Goal: Task Accomplishment & Management: Complete application form

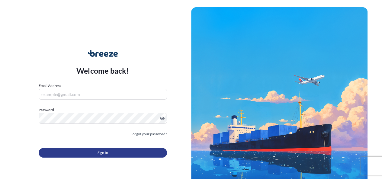
type input "[PERSON_NAME][EMAIL_ADDRESS][PERSON_NAME][DOMAIN_NAME]"
click at [98, 152] on span "Sign In" at bounding box center [103, 153] width 11 height 6
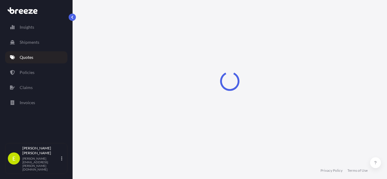
select select "Road"
select select "Sea"
select select "1"
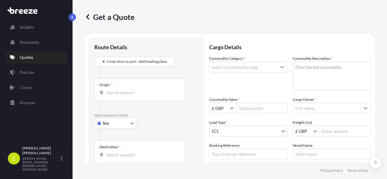
scroll to position [10, 0]
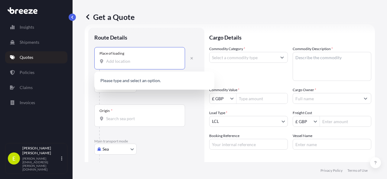
click at [130, 61] on input "Place of loading" at bounding box center [141, 61] width 71 height 6
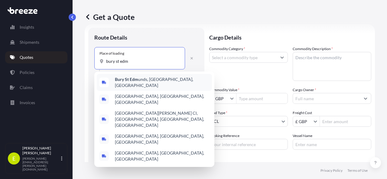
click at [142, 81] on span "[GEOGRAPHIC_DATA] unds, [GEOGRAPHIC_DATA], [GEOGRAPHIC_DATA]" at bounding box center [162, 82] width 95 height 12
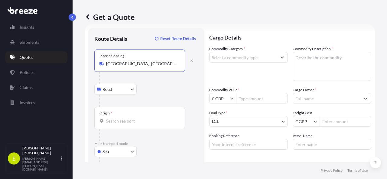
type input "[GEOGRAPHIC_DATA], [GEOGRAPHIC_DATA], [GEOGRAPHIC_DATA]"
click at [112, 124] on div "Origin *" at bounding box center [139, 118] width 91 height 22
click at [112, 124] on input "Origin *" at bounding box center [141, 121] width 71 height 6
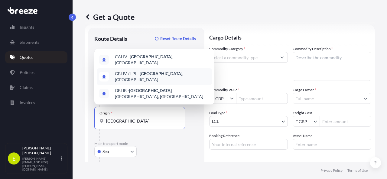
click at [170, 79] on span "GBLIV / LPL - [GEOGRAPHIC_DATA] , [GEOGRAPHIC_DATA]" at bounding box center [162, 77] width 95 height 12
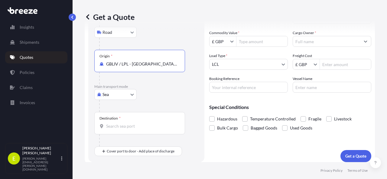
scroll to position [70, 0]
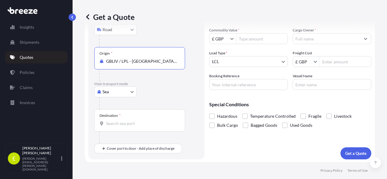
type input "GBLIV / LPL - [GEOGRAPHIC_DATA], [GEOGRAPHIC_DATA]"
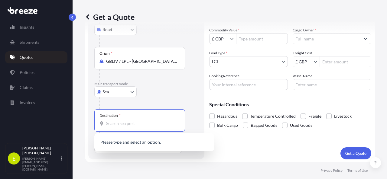
click at [145, 125] on input "Destination *" at bounding box center [141, 124] width 71 height 6
type input "t"
click at [134, 121] on input "Destination * Please select a destination" at bounding box center [141, 124] width 71 height 6
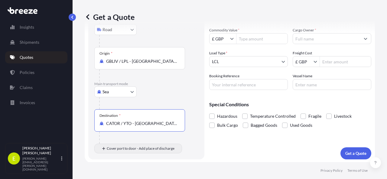
type input "CATOR / YTO - [GEOGRAPHIC_DATA], [GEOGRAPHIC_DATA]"
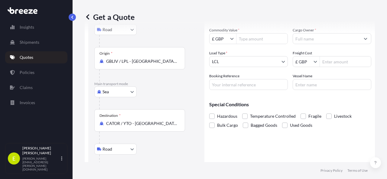
scroll to position [105, 0]
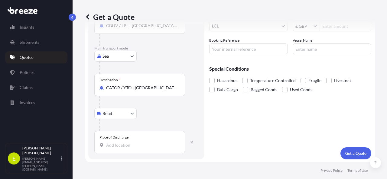
click at [152, 149] on div "Place of Discharge" at bounding box center [139, 142] width 91 height 22
click at [152, 148] on input "Place of Discharge" at bounding box center [141, 145] width 71 height 6
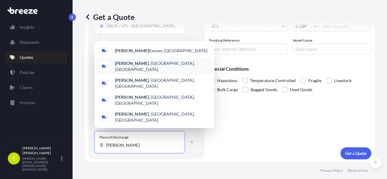
click at [144, 73] on span "[GEOGRAPHIC_DATA] , [GEOGRAPHIC_DATA], [GEOGRAPHIC_DATA]" at bounding box center [162, 66] width 95 height 12
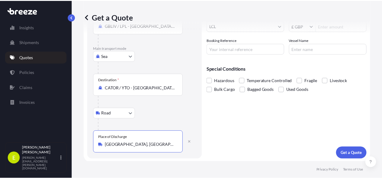
scroll to position [0, 0]
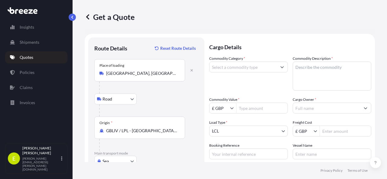
type input "[GEOGRAPHIC_DATA], [GEOGRAPHIC_DATA], [GEOGRAPHIC_DATA]"
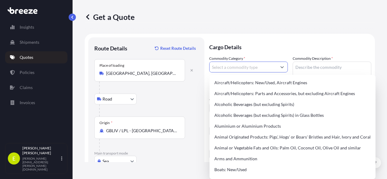
click at [217, 68] on input "Commodity Category *" at bounding box center [242, 67] width 67 height 11
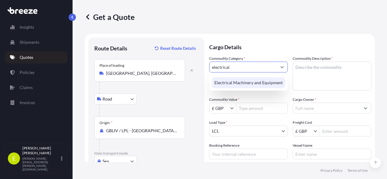
click at [234, 82] on div "Electrical Machinery and Equipment" at bounding box center [248, 82] width 73 height 11
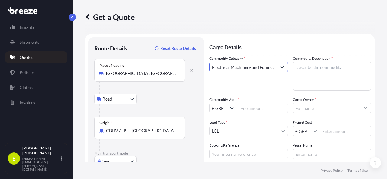
type input "Electrical Machinery and Equipment"
click at [308, 74] on textarea "Commodity Description *" at bounding box center [332, 76] width 79 height 29
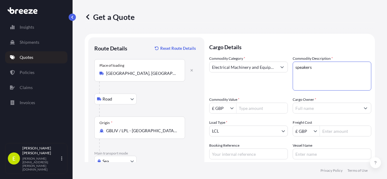
type textarea "speakers"
click at [281, 67] on button "Show suggestions" at bounding box center [281, 67] width 11 height 11
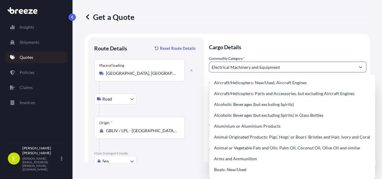
drag, startPoint x: 264, startPoint y: 68, endPoint x: 170, endPoint y: 61, distance: 94.5
click at [170, 61] on form "Route Details Reset Route Details Place of loading [GEOGRAPHIC_DATA], [GEOGRAPH…" at bounding box center [228, 175] width 286 height 282
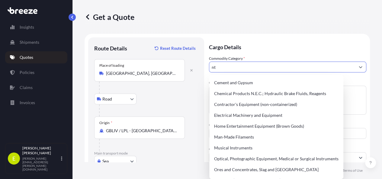
type input "t"
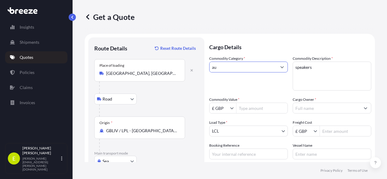
type input "a"
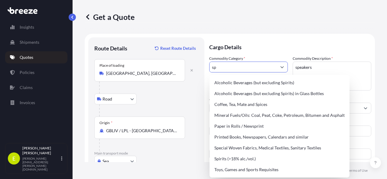
type input "s"
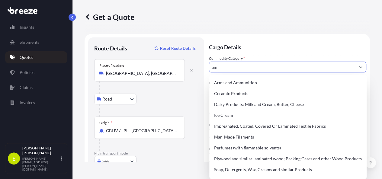
type input "a"
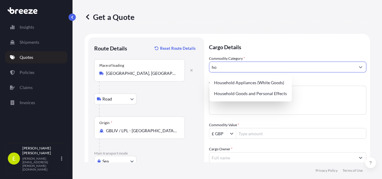
type input "h"
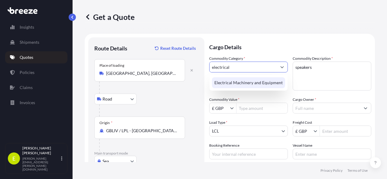
click at [234, 80] on div "Electrical Machinery and Equipment" at bounding box center [248, 82] width 73 height 11
type input "Electrical Machinery and Equipment"
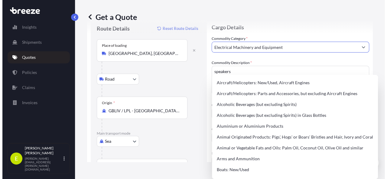
scroll to position [30, 0]
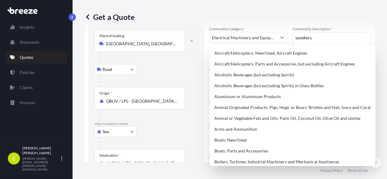
click at [309, 13] on div "Get a Quote" at bounding box center [230, 17] width 290 height 10
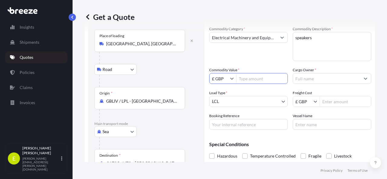
click at [261, 81] on input "Commodity Value *" at bounding box center [261, 78] width 51 height 11
type input "8,975"
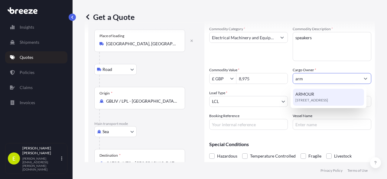
click at [328, 95] on div "[STREET_ADDRESS]" at bounding box center [328, 97] width 71 height 17
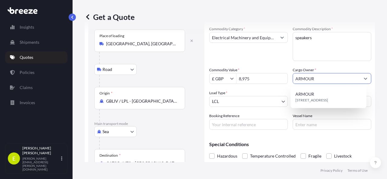
click at [364, 80] on icon "Show suggestions" at bounding box center [366, 79] width 4 height 4
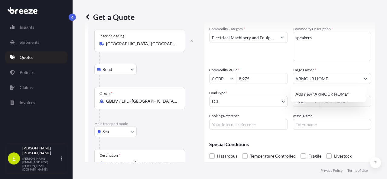
click at [344, 67] on div "Commodity Category * Electrical Machinery and Equipment Commodity Description *…" at bounding box center [290, 78] width 162 height 104
click at [329, 78] on input "ARMOUR HOME" at bounding box center [326, 78] width 67 height 11
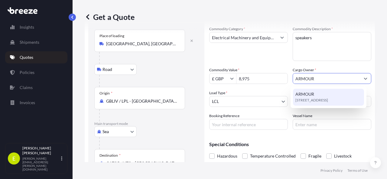
click at [302, 98] on span "[STREET_ADDRESS]" at bounding box center [311, 100] width 33 height 6
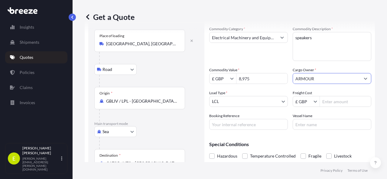
type input "ARMOUR"
click at [346, 101] on input "Freight Cost" at bounding box center [345, 101] width 51 height 11
type input "1,195"
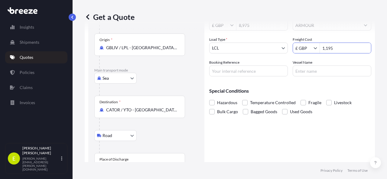
scroll to position [84, 0]
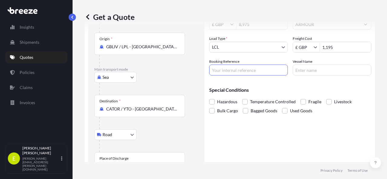
click at [233, 69] on input "Booking Reference" at bounding box center [248, 70] width 79 height 11
paste input "NQ3097588"
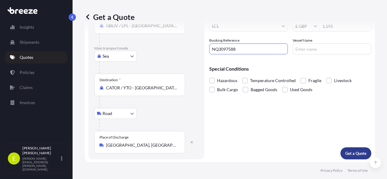
type input "NQ3097588"
click at [346, 154] on p "Get a Quote" at bounding box center [355, 153] width 21 height 6
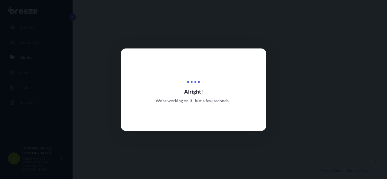
select select "Road"
select select "Sea"
select select "Road"
select select "1"
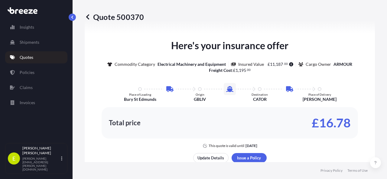
scroll to position [363, 0]
